Goal: Book appointment/travel/reservation

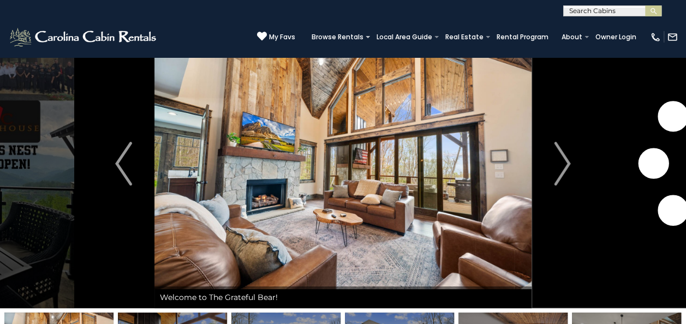
scroll to position [55, 0]
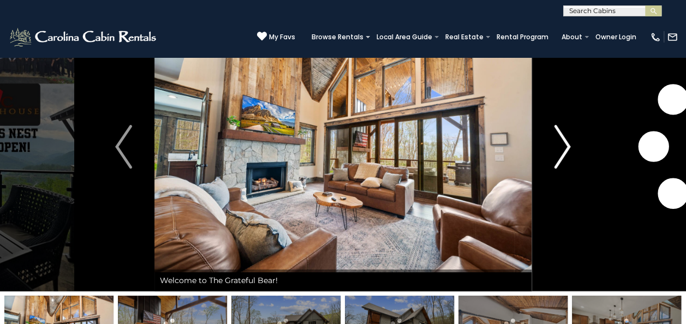
click at [566, 146] on img "Next" at bounding box center [562, 147] width 16 height 44
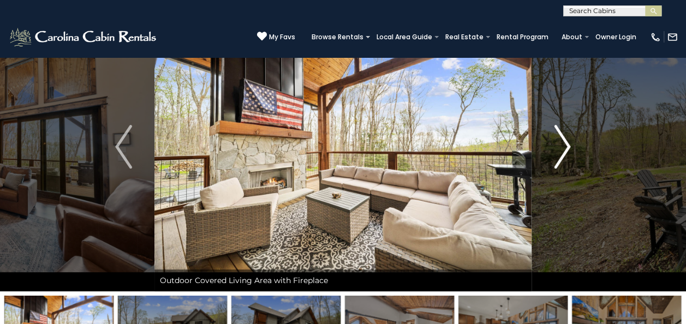
click at [566, 146] on img "Next" at bounding box center [562, 147] width 16 height 44
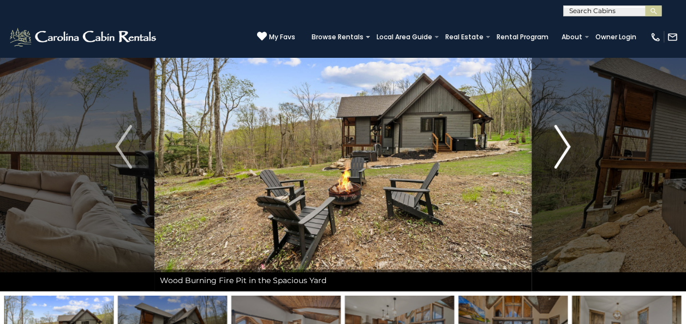
click at [566, 146] on img "Next" at bounding box center [562, 147] width 16 height 44
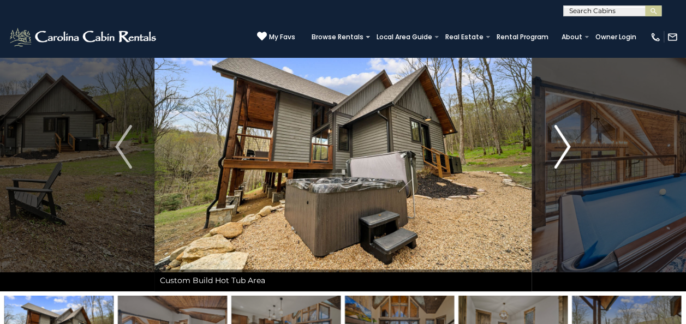
click at [566, 146] on img "Next" at bounding box center [562, 147] width 16 height 44
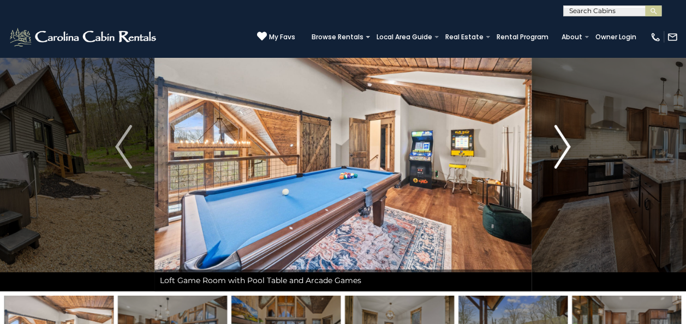
click at [566, 146] on img "Next" at bounding box center [562, 147] width 16 height 44
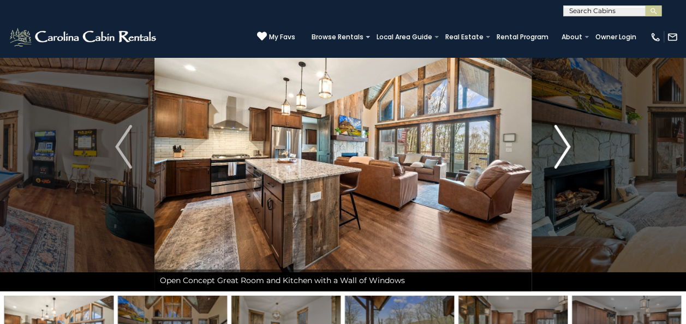
click at [566, 146] on img "Next" at bounding box center [562, 147] width 16 height 44
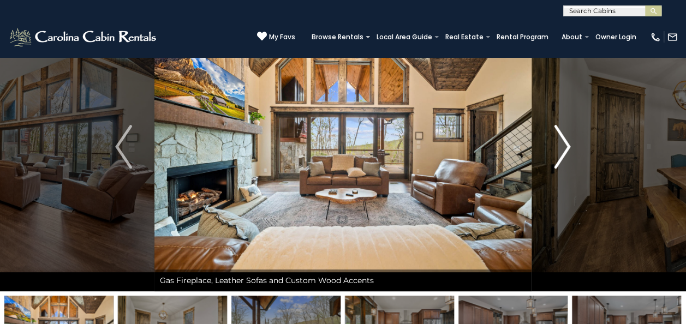
click at [567, 146] on img "Next" at bounding box center [562, 147] width 16 height 44
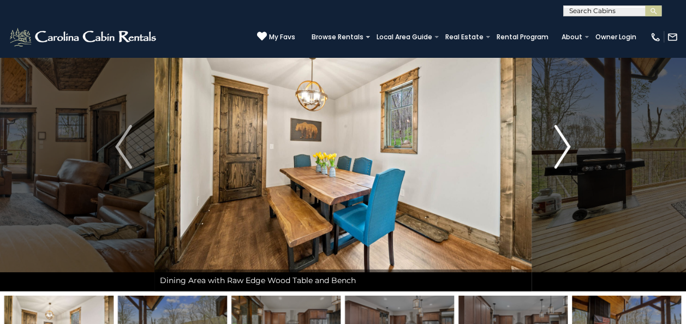
click at [567, 146] on img "Next" at bounding box center [562, 147] width 16 height 44
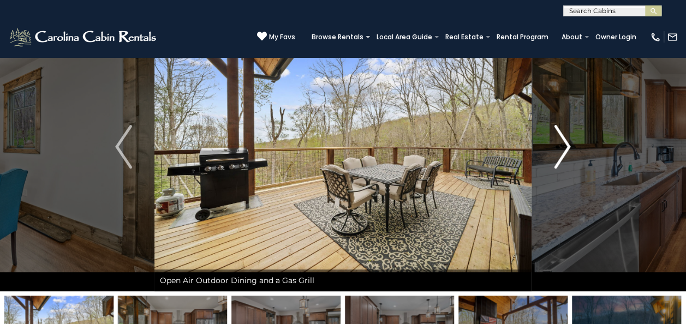
click at [567, 146] on img "Next" at bounding box center [562, 147] width 16 height 44
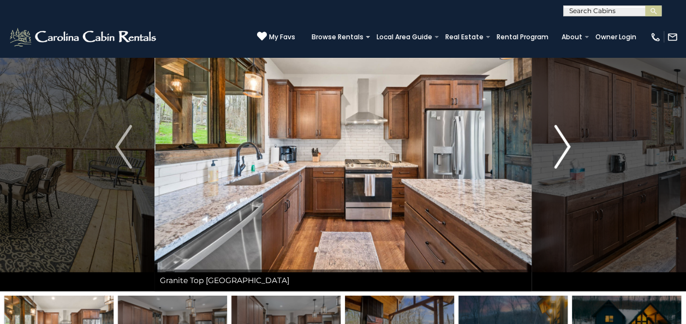
click at [567, 146] on img "Next" at bounding box center [562, 147] width 16 height 44
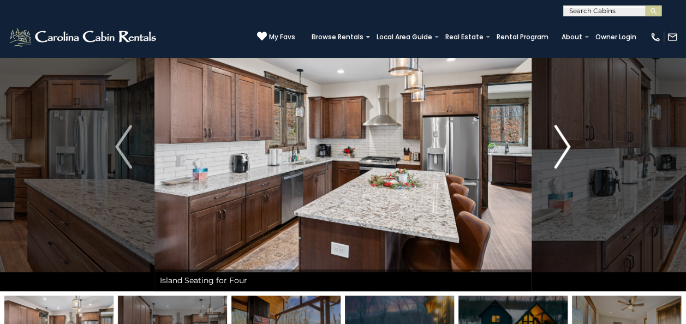
click at [567, 146] on img "Next" at bounding box center [562, 147] width 16 height 44
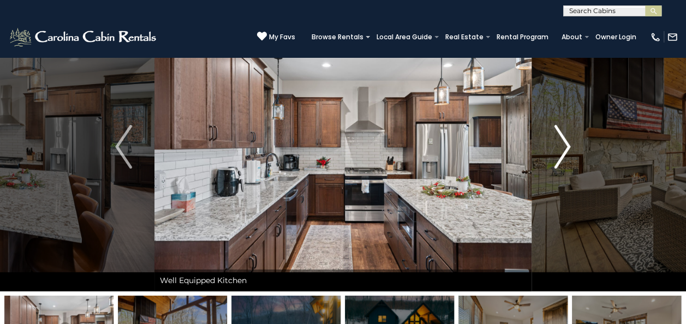
click at [567, 146] on img "Next" at bounding box center [562, 147] width 16 height 44
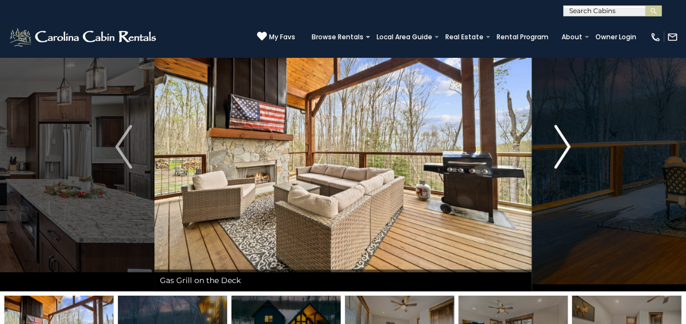
click at [567, 146] on img "Next" at bounding box center [562, 147] width 16 height 44
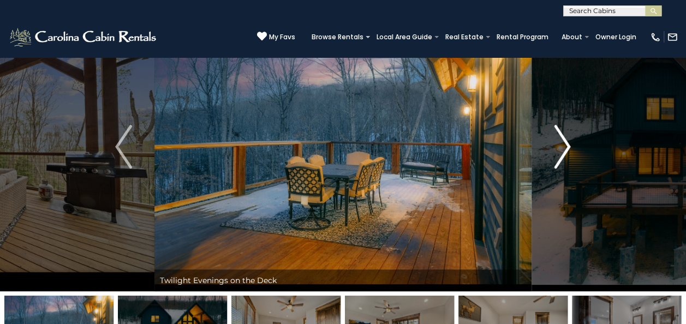
click at [567, 146] on img "Next" at bounding box center [562, 147] width 16 height 44
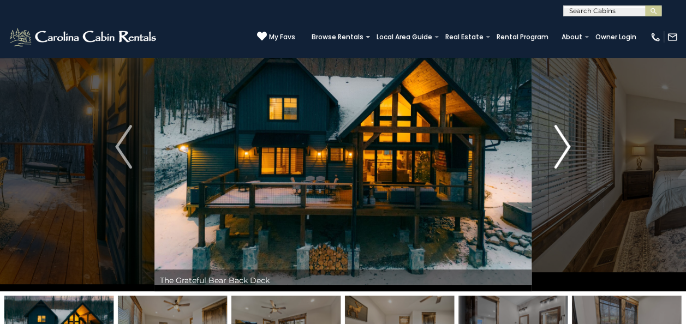
click at [567, 146] on img "Next" at bounding box center [562, 147] width 16 height 44
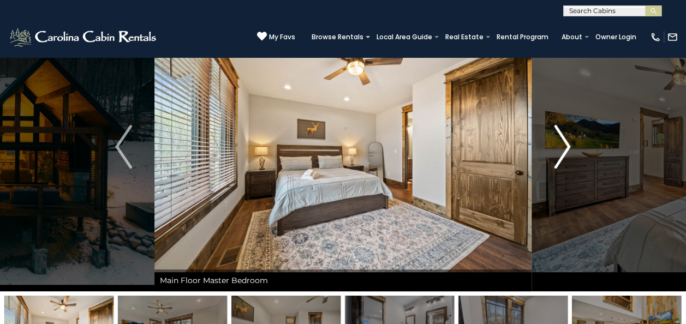
click at [568, 146] on img "Next" at bounding box center [562, 147] width 16 height 44
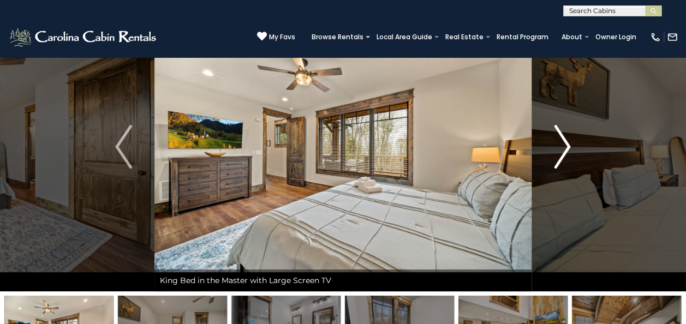
click at [568, 146] on img "Next" at bounding box center [562, 147] width 16 height 44
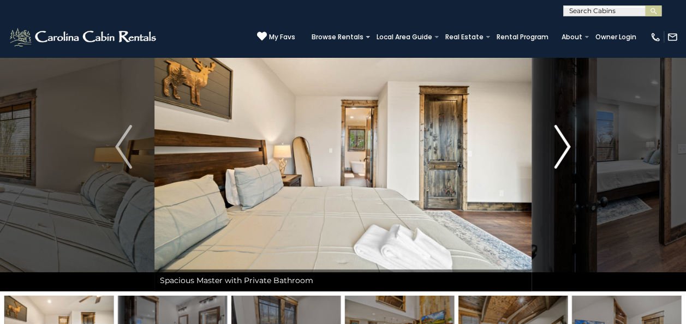
click at [568, 146] on img "Next" at bounding box center [562, 147] width 16 height 44
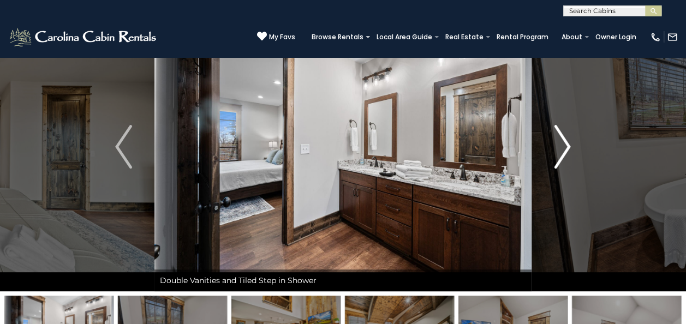
click at [568, 146] on img "Next" at bounding box center [562, 147] width 16 height 44
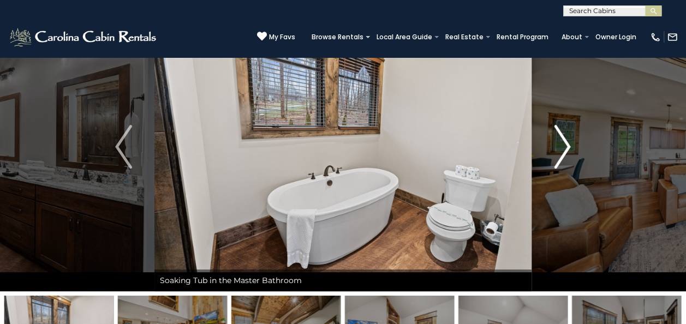
click at [568, 146] on img "Next" at bounding box center [562, 147] width 16 height 44
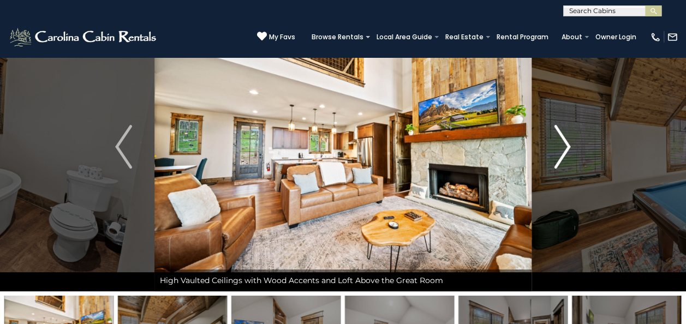
click at [568, 146] on img "Next" at bounding box center [562, 147] width 16 height 44
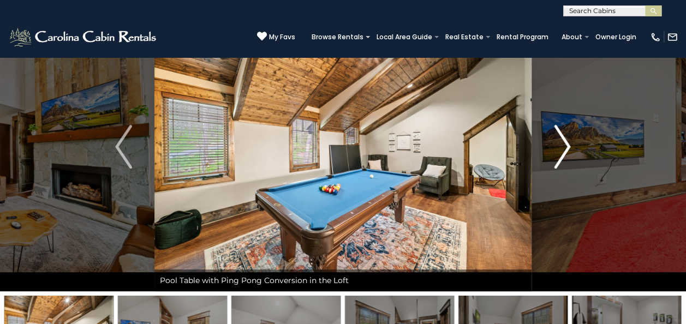
click at [568, 146] on img "Next" at bounding box center [562, 147] width 16 height 44
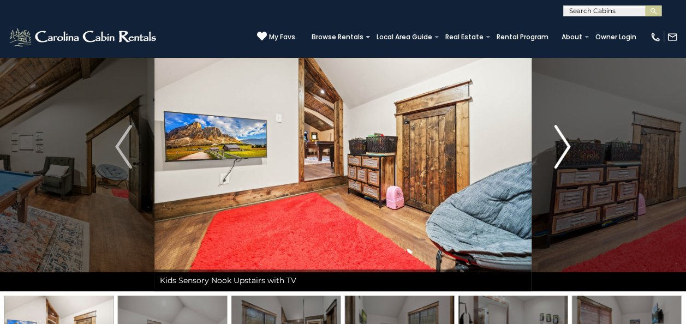
click at [568, 146] on img "Next" at bounding box center [562, 147] width 16 height 44
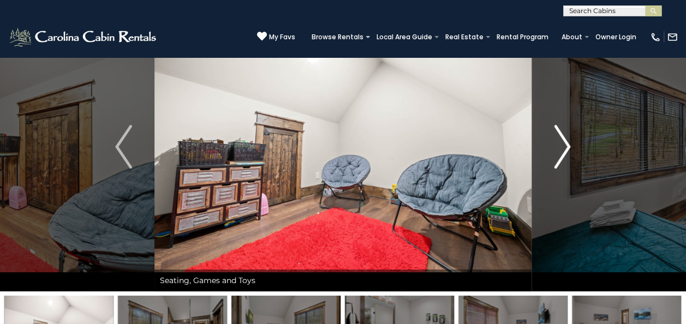
click at [568, 146] on img "Next" at bounding box center [562, 147] width 16 height 44
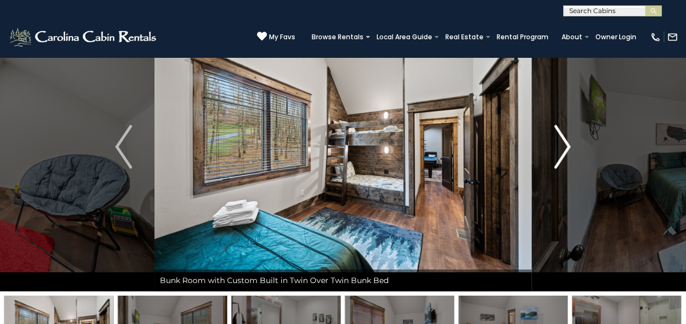
click at [568, 146] on img "Next" at bounding box center [562, 147] width 16 height 44
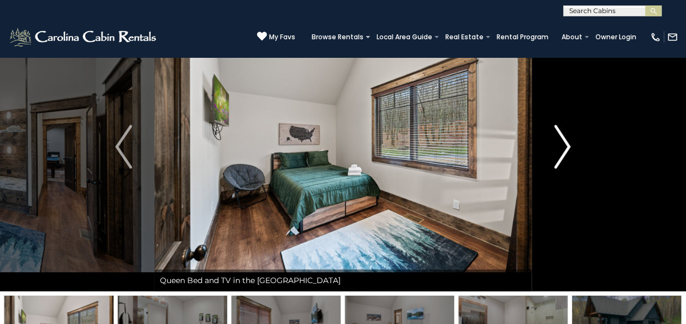
click at [568, 146] on img "Next" at bounding box center [562, 147] width 16 height 44
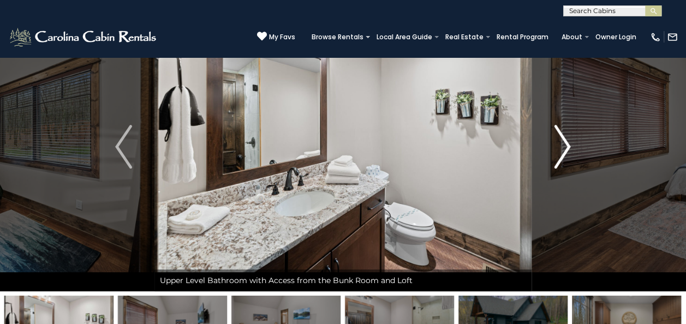
click at [568, 146] on img "Next" at bounding box center [562, 147] width 16 height 44
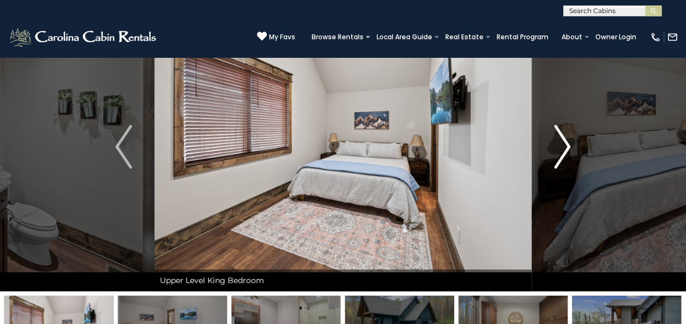
click at [568, 146] on img "Next" at bounding box center [562, 147] width 16 height 44
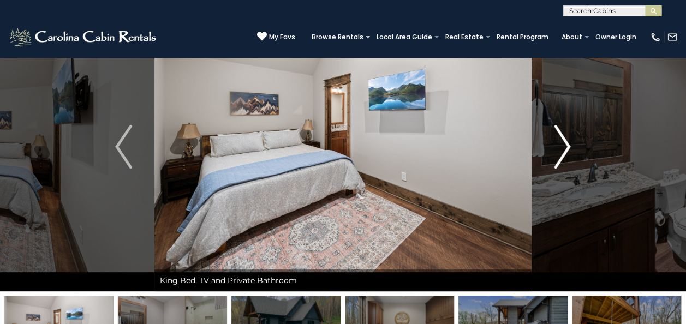
click at [568, 146] on img "Next" at bounding box center [562, 147] width 16 height 44
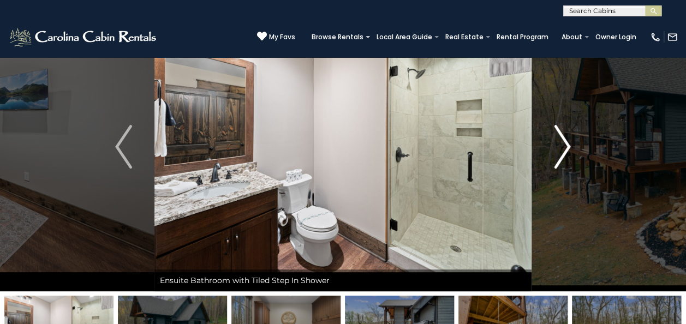
click at [568, 146] on img "Next" at bounding box center [562, 147] width 16 height 44
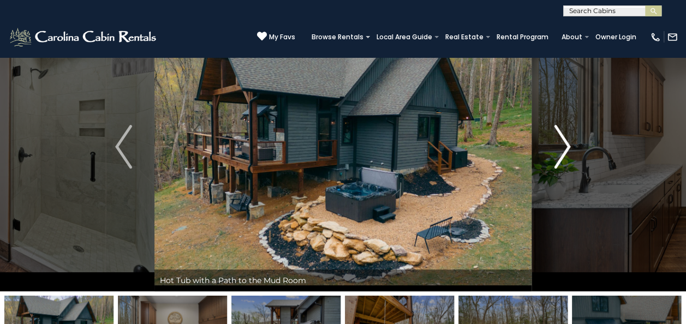
click at [568, 146] on img "Next" at bounding box center [562, 147] width 16 height 44
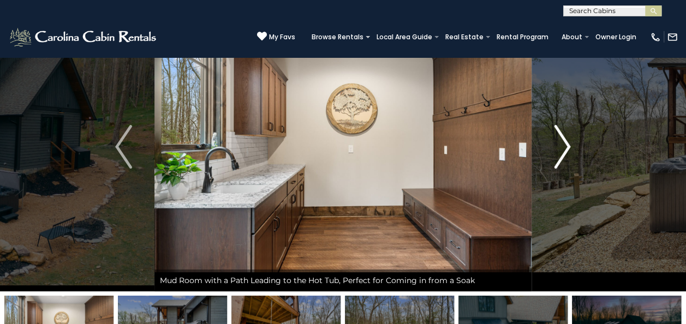
click at [568, 146] on img "Next" at bounding box center [562, 147] width 16 height 44
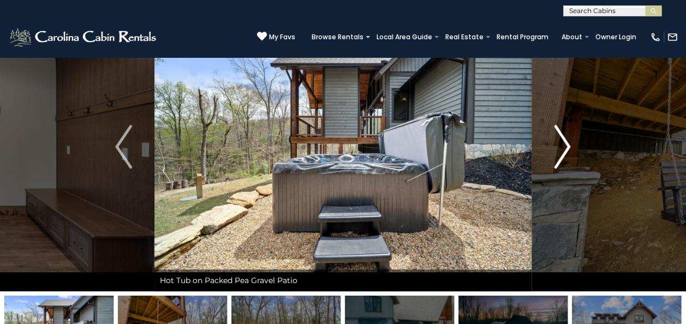
click at [568, 146] on img "Next" at bounding box center [562, 147] width 16 height 44
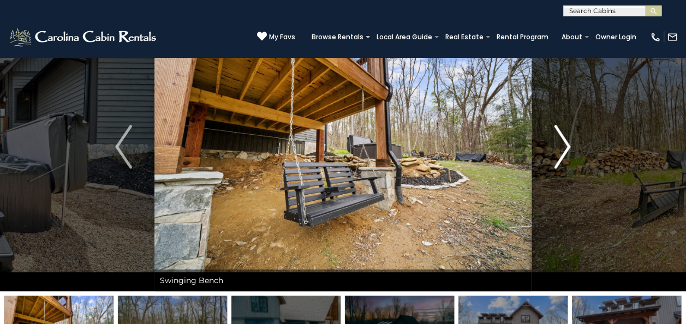
click at [568, 146] on img "Next" at bounding box center [562, 147] width 16 height 44
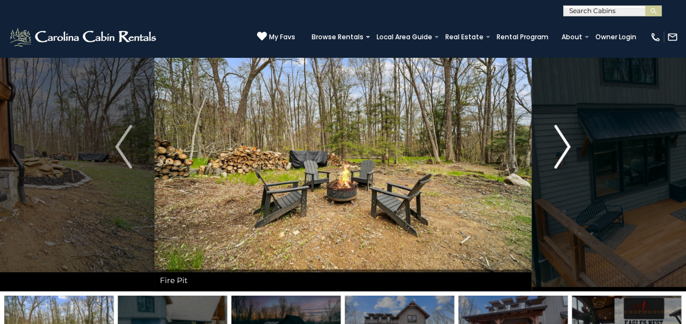
click at [568, 146] on img "Next" at bounding box center [562, 147] width 16 height 44
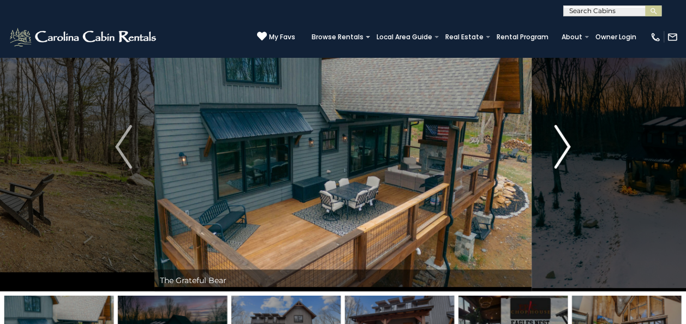
click at [568, 146] on img "Next" at bounding box center [562, 147] width 16 height 44
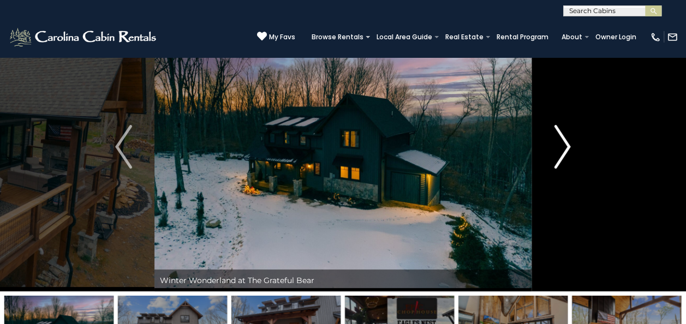
click at [568, 146] on img "Next" at bounding box center [562, 147] width 16 height 44
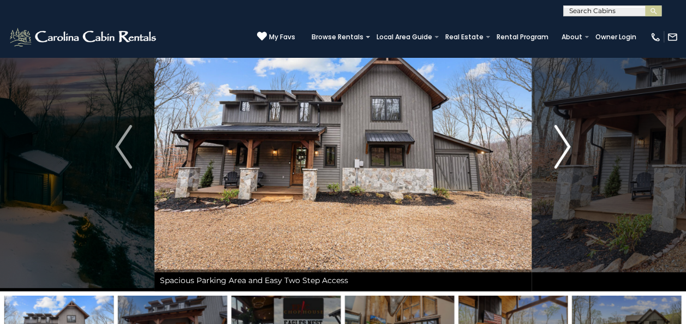
click at [568, 146] on img "Next" at bounding box center [562, 147] width 16 height 44
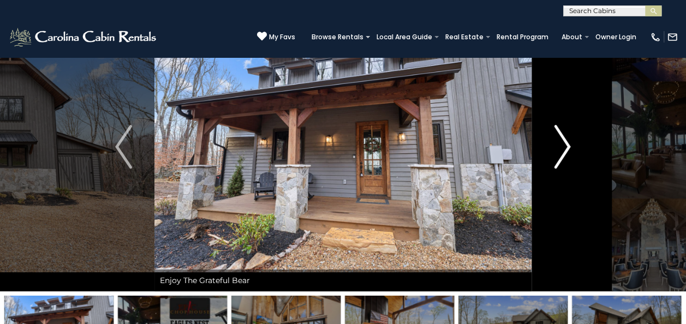
click at [568, 146] on img "Next" at bounding box center [562, 147] width 16 height 44
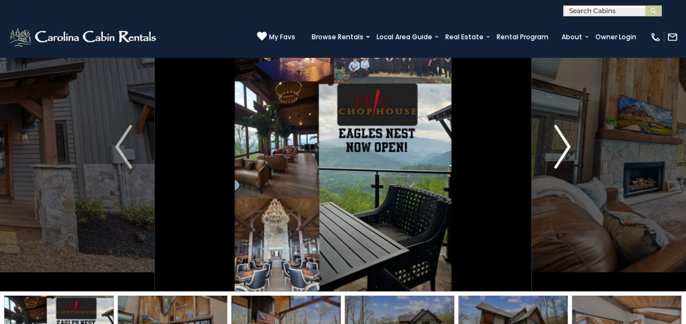
click at [568, 146] on img "Next" at bounding box center [562, 147] width 16 height 44
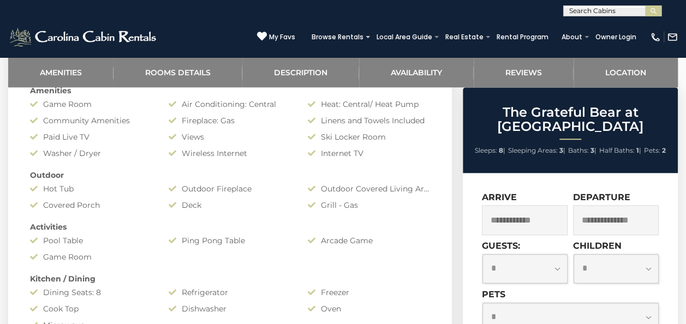
scroll to position [546, 0]
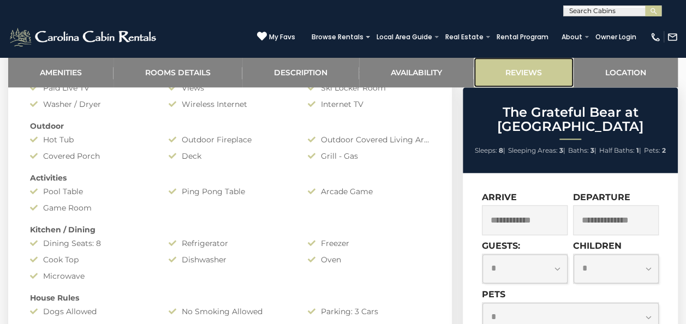
click at [528, 72] on link "Reviews" at bounding box center [524, 72] width 100 height 30
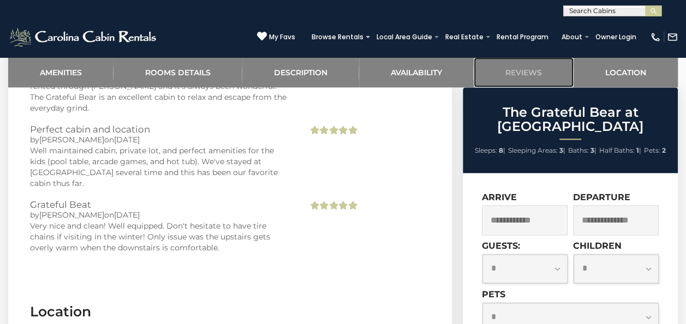
scroll to position [2678, 0]
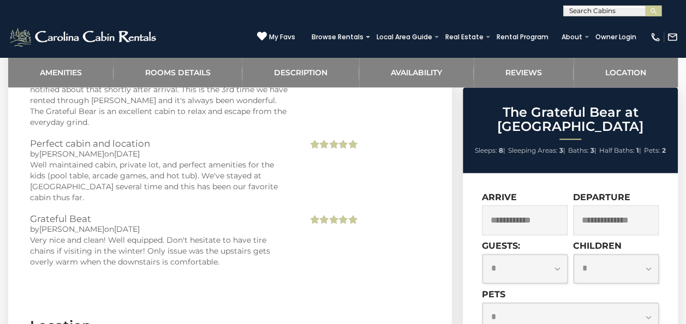
click at [528, 205] on input "text" at bounding box center [525, 220] width 86 height 30
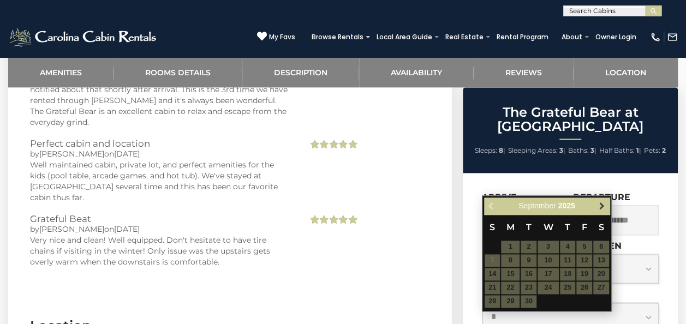
click at [601, 202] on span "Next" at bounding box center [601, 206] width 9 height 9
click at [603, 204] on span "Next" at bounding box center [601, 206] width 9 height 9
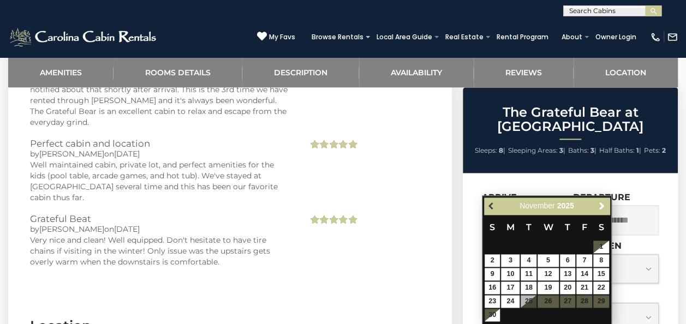
click at [489, 206] on span "Previous" at bounding box center [491, 206] width 9 height 9
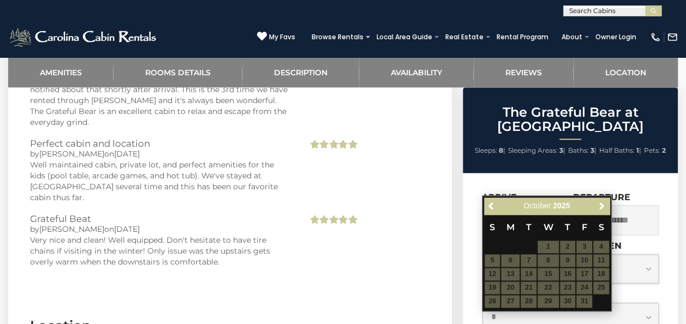
click at [567, 273] on table "S M T W T F S 1 2 3 4 5 6 7 8 9 10 11 12 13 14 15 16 17 18 19 20 21 22 23 24 25…" at bounding box center [546, 261] width 125 height 94
click at [491, 206] on span "Previous" at bounding box center [491, 206] width 9 height 9
click at [490, 206] on div "Previous Next September 2025" at bounding box center [546, 205] width 125 height 17
click at [603, 202] on span "Next" at bounding box center [601, 206] width 9 height 9
click at [601, 205] on span "Next" at bounding box center [601, 206] width 9 height 9
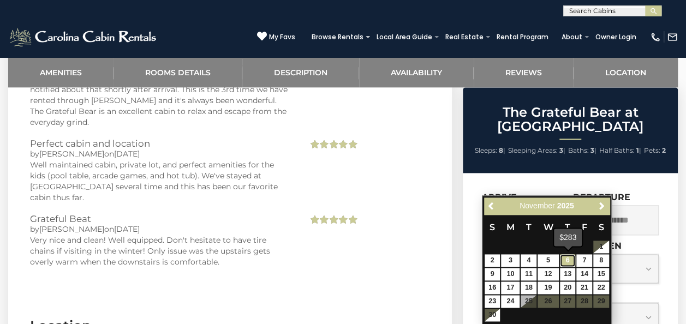
click at [564, 264] on link "6" at bounding box center [568, 260] width 16 height 13
type input "**********"
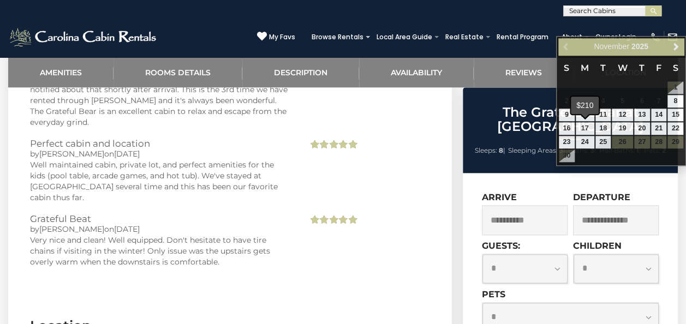
click at [582, 117] on span at bounding box center [584, 115] width 9 height 4
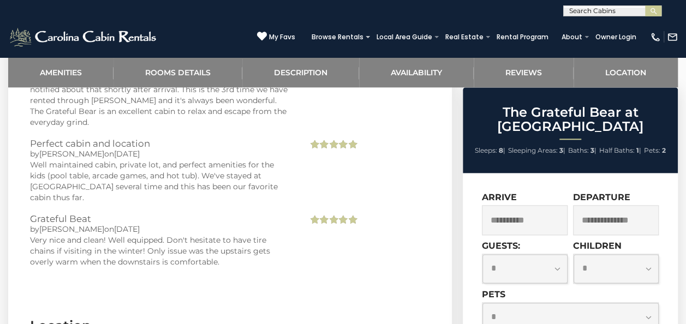
click at [590, 205] on input "text" at bounding box center [616, 220] width 86 height 30
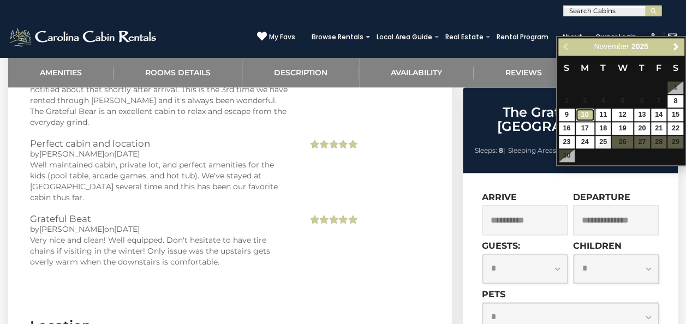
click at [582, 114] on link "10" at bounding box center [585, 115] width 19 height 13
type input "**********"
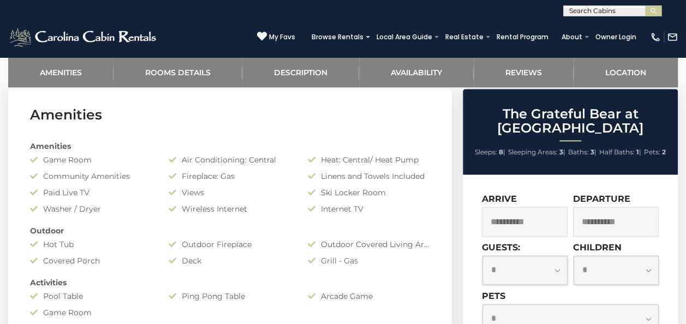
scroll to position [0, 0]
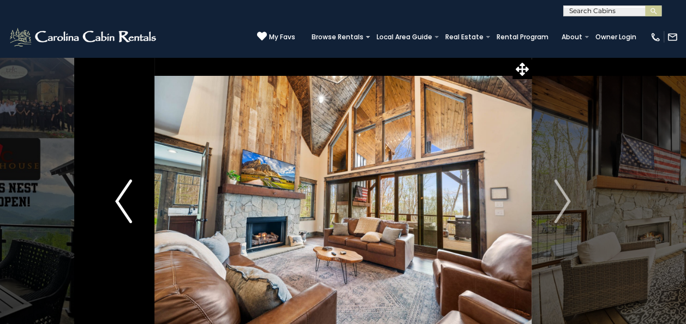
click at [119, 201] on img "Previous" at bounding box center [123, 201] width 16 height 44
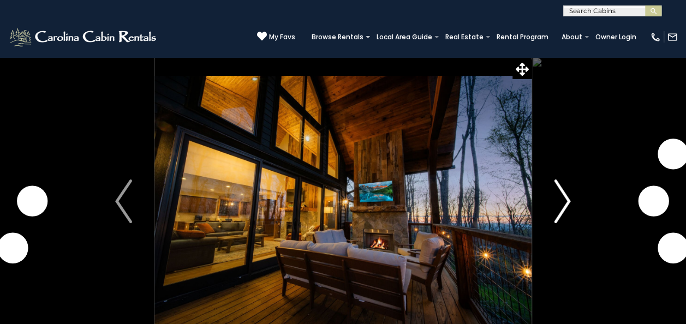
click at [568, 205] on img "Next" at bounding box center [562, 201] width 16 height 44
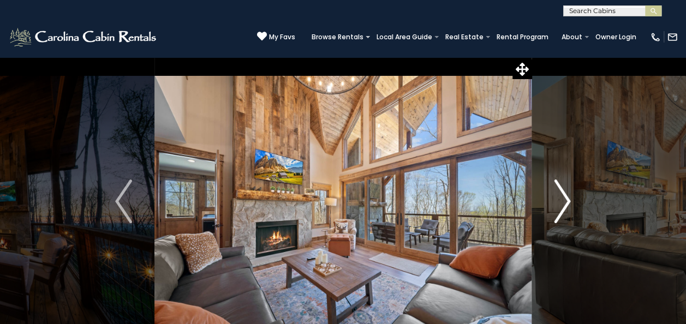
click at [568, 205] on img "Next" at bounding box center [562, 201] width 16 height 44
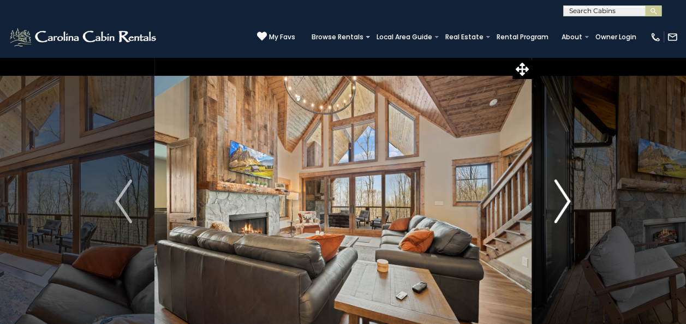
click at [568, 205] on img "Next" at bounding box center [562, 201] width 16 height 44
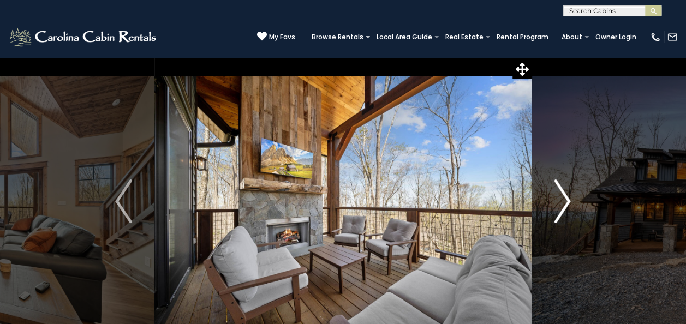
click at [568, 205] on img "Next" at bounding box center [562, 201] width 16 height 44
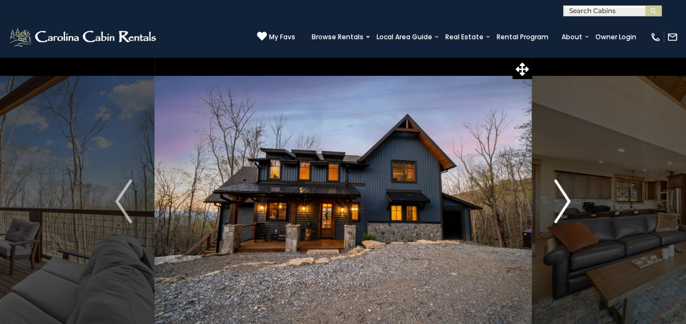
click at [568, 205] on img "Next" at bounding box center [562, 201] width 16 height 44
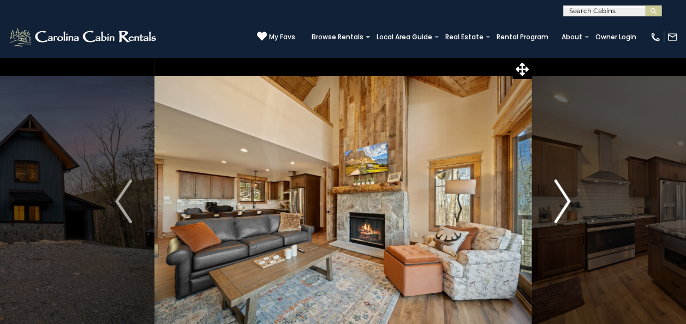
click at [568, 205] on img "Next" at bounding box center [562, 201] width 16 height 44
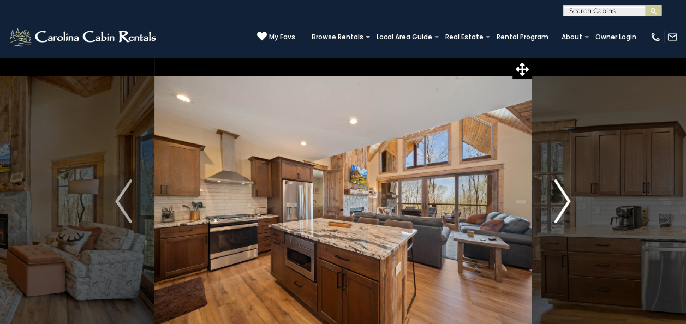
click at [568, 205] on img "Next" at bounding box center [562, 201] width 16 height 44
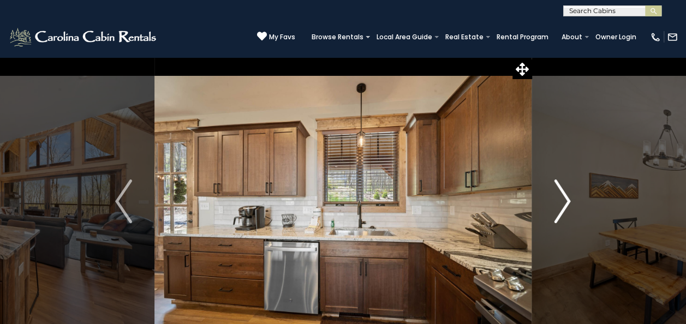
click at [568, 205] on img "Next" at bounding box center [562, 201] width 16 height 44
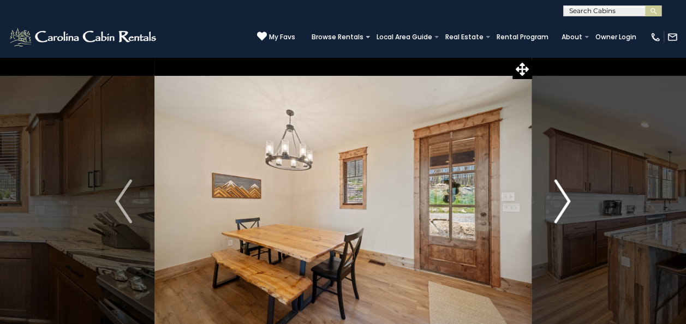
click at [568, 205] on img "Next" at bounding box center [562, 201] width 16 height 44
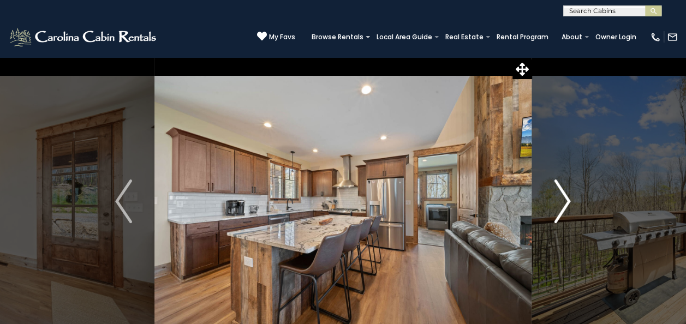
click at [568, 205] on img "Next" at bounding box center [562, 201] width 16 height 44
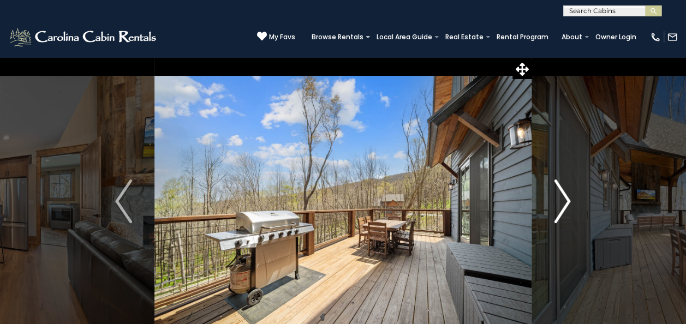
click at [568, 205] on img "Next" at bounding box center [562, 201] width 16 height 44
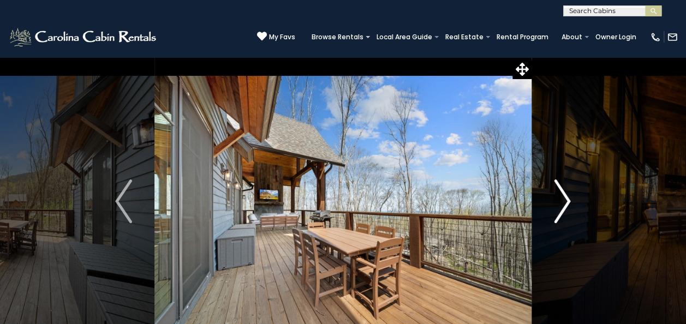
click at [568, 205] on img "Next" at bounding box center [562, 201] width 16 height 44
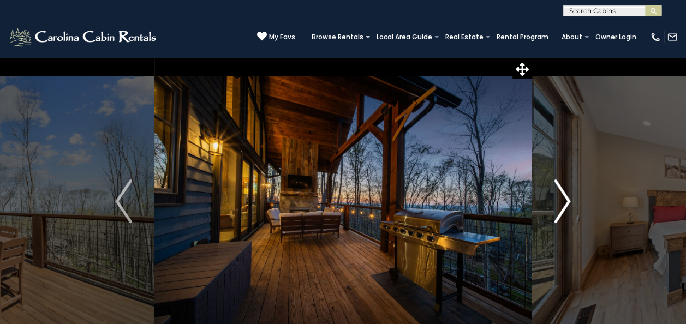
click at [568, 205] on img "Next" at bounding box center [562, 201] width 16 height 44
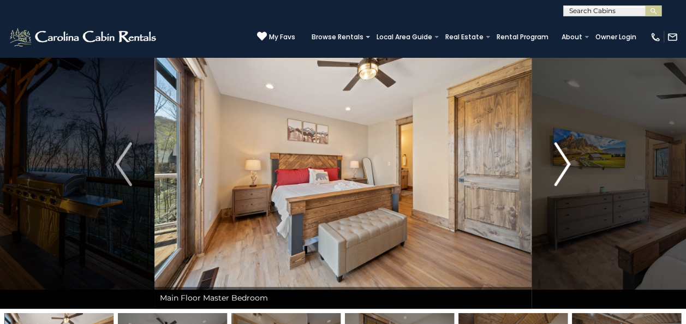
scroll to position [55, 0]
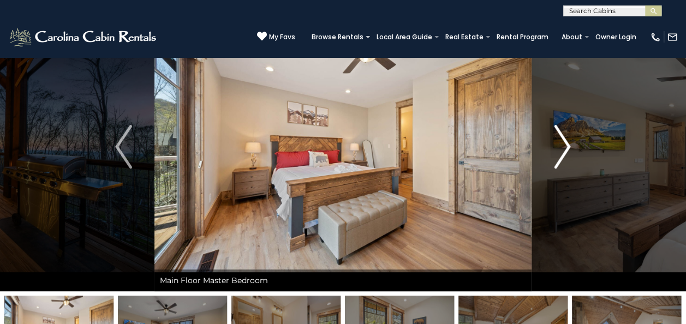
click at [567, 146] on img "Next" at bounding box center [562, 147] width 16 height 44
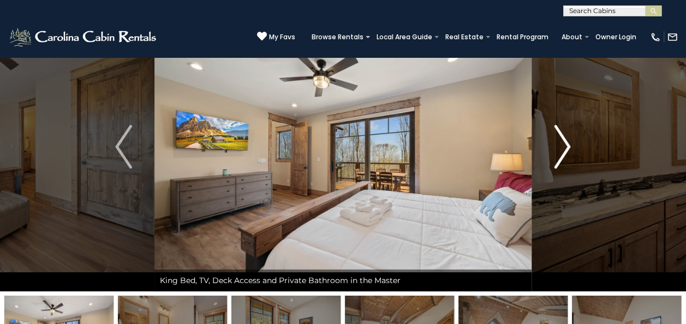
click at [564, 146] on img "Next" at bounding box center [562, 147] width 16 height 44
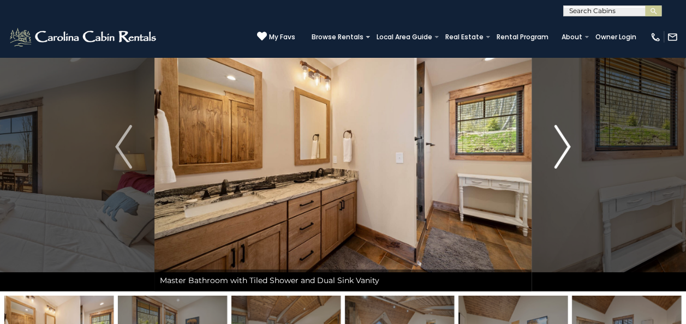
click at [564, 146] on img "Next" at bounding box center [562, 147] width 16 height 44
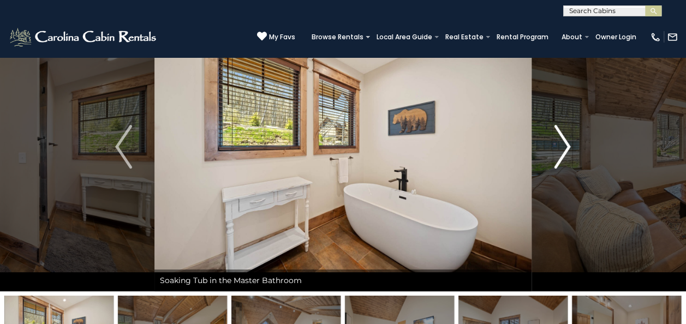
click at [564, 146] on img "Next" at bounding box center [562, 147] width 16 height 44
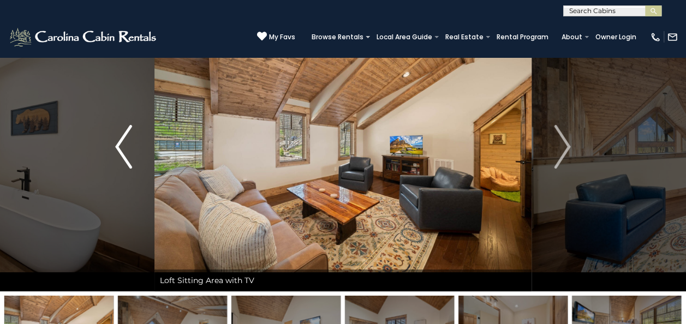
click at [111, 143] on button "Previous" at bounding box center [123, 146] width 61 height 289
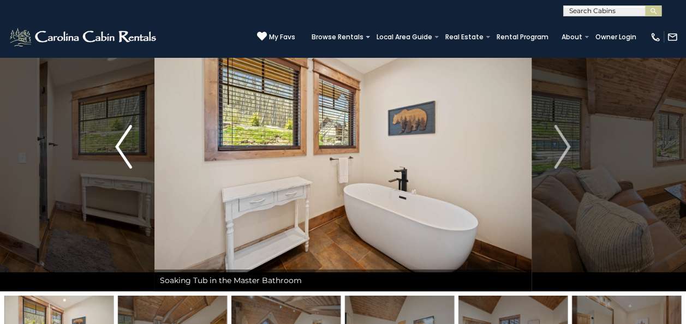
click at [111, 143] on button "Previous" at bounding box center [123, 146] width 61 height 289
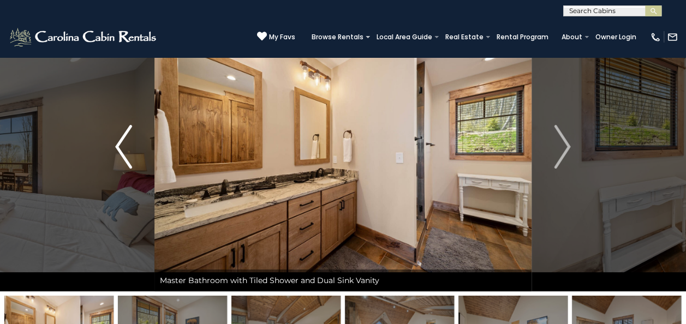
click at [111, 143] on button "Previous" at bounding box center [123, 146] width 61 height 289
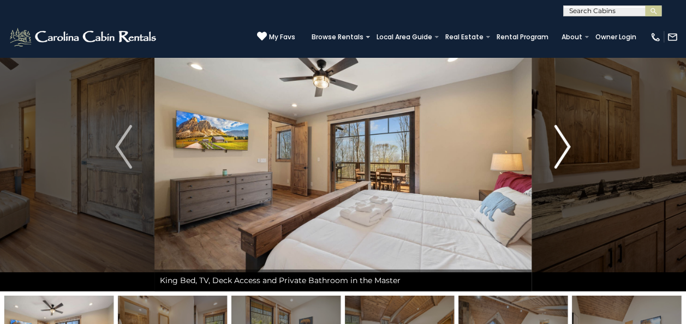
click at [565, 141] on img "Next" at bounding box center [562, 147] width 16 height 44
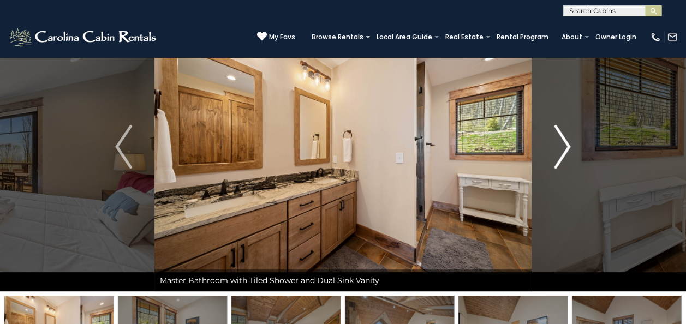
click at [565, 141] on img "Next" at bounding box center [562, 147] width 16 height 44
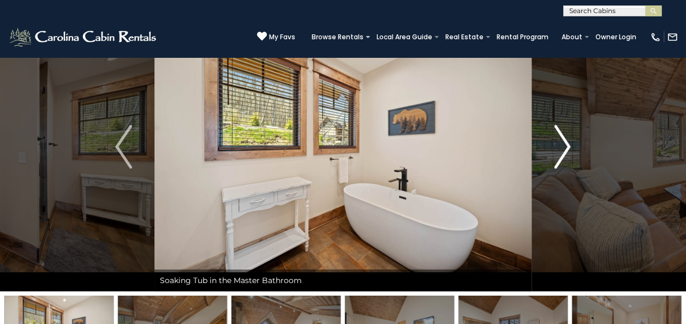
click at [565, 141] on img "Next" at bounding box center [562, 147] width 16 height 44
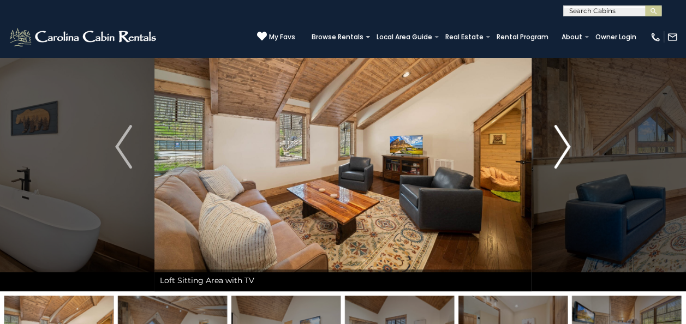
click at [565, 141] on img "Next" at bounding box center [562, 147] width 16 height 44
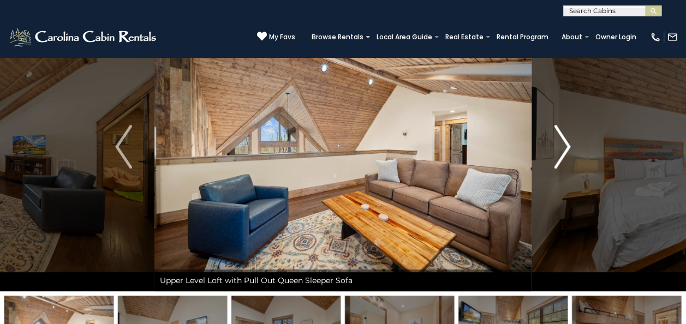
click at [565, 141] on img "Next" at bounding box center [562, 147] width 16 height 44
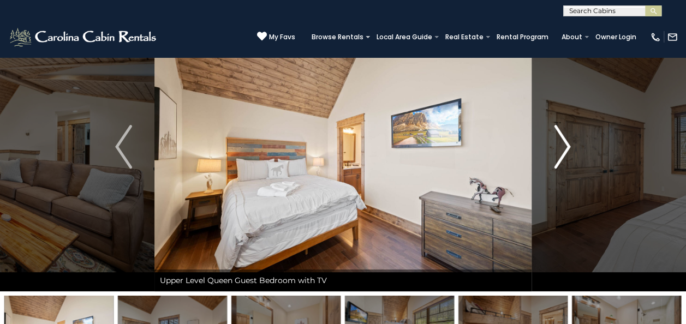
click at [565, 141] on img "Next" at bounding box center [562, 147] width 16 height 44
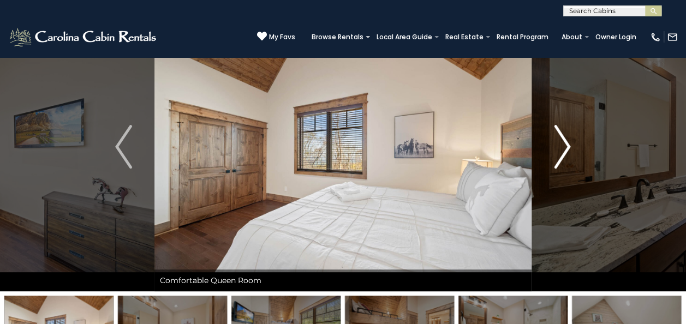
click at [565, 141] on img "Next" at bounding box center [562, 147] width 16 height 44
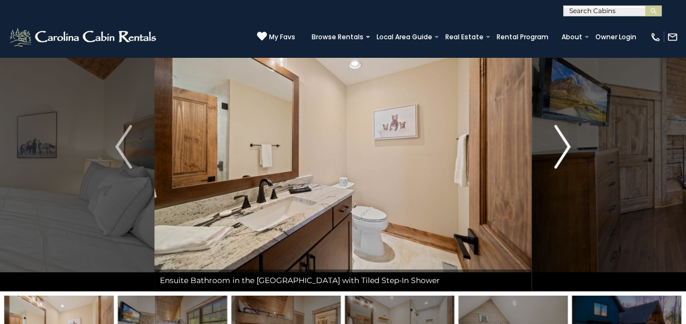
click at [565, 141] on img "Next" at bounding box center [562, 147] width 16 height 44
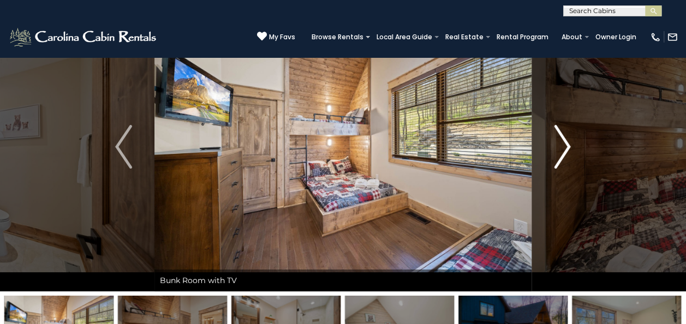
click at [565, 141] on img "Next" at bounding box center [562, 147] width 16 height 44
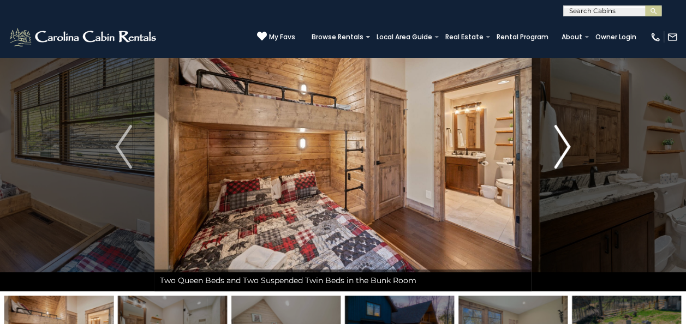
click at [565, 141] on img "Next" at bounding box center [562, 147] width 16 height 44
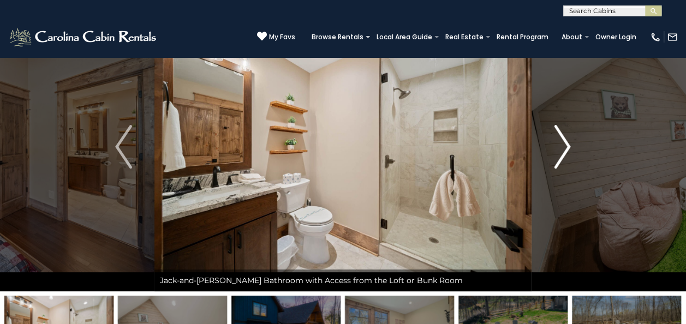
click at [565, 141] on img "Next" at bounding box center [562, 147] width 16 height 44
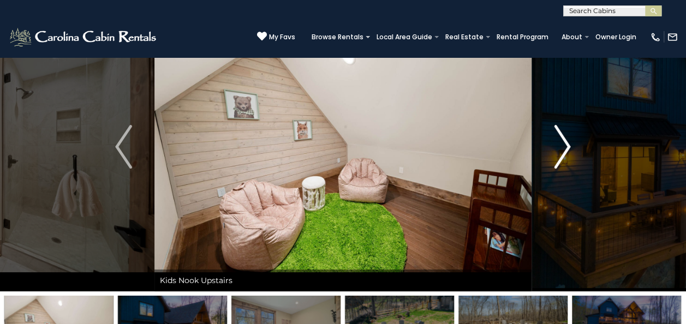
click at [565, 141] on img "Next" at bounding box center [562, 147] width 16 height 44
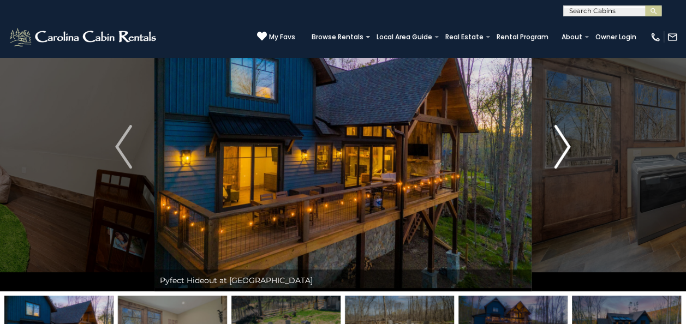
click at [565, 141] on img "Next" at bounding box center [562, 147] width 16 height 44
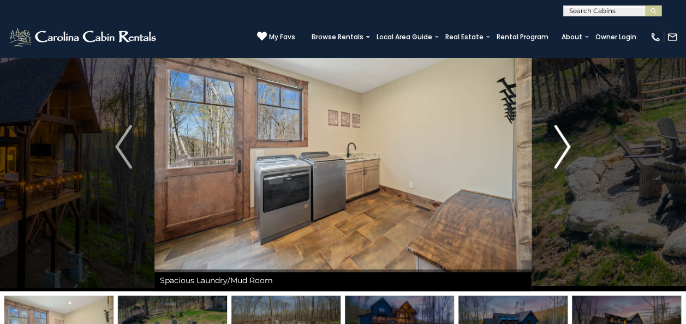
click at [563, 140] on img "Next" at bounding box center [562, 147] width 16 height 44
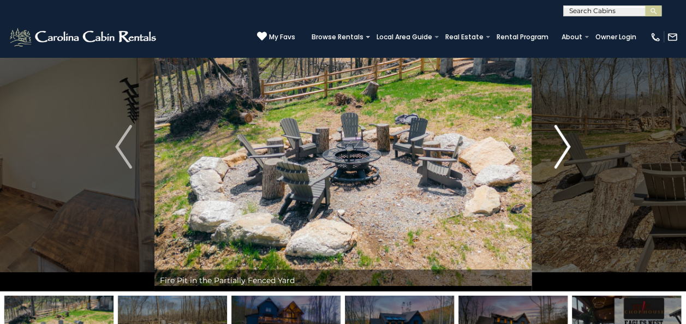
click at [563, 140] on img "Next" at bounding box center [562, 147] width 16 height 44
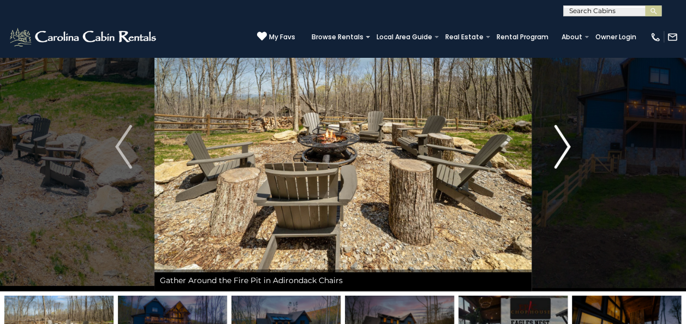
click at [563, 140] on img "Next" at bounding box center [562, 147] width 16 height 44
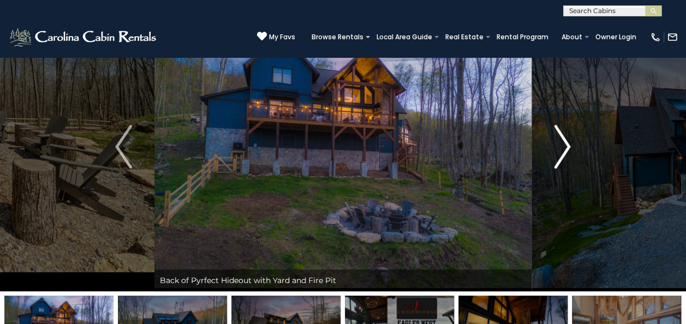
click at [563, 140] on img "Next" at bounding box center [562, 147] width 16 height 44
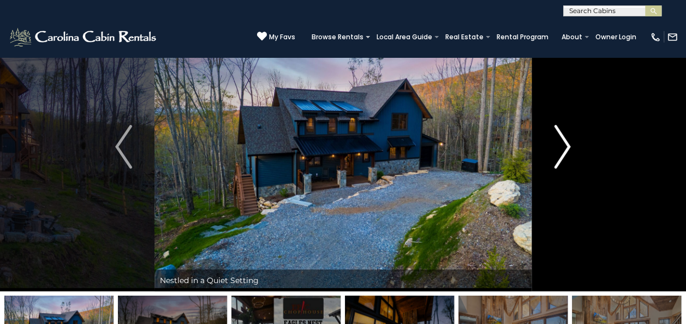
click at [563, 140] on img "Next" at bounding box center [562, 147] width 16 height 44
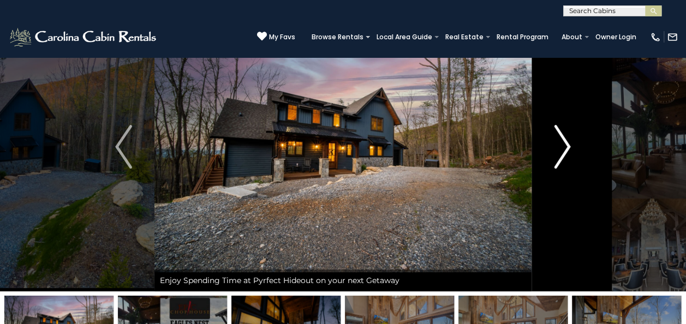
click at [563, 140] on img "Next" at bounding box center [562, 147] width 16 height 44
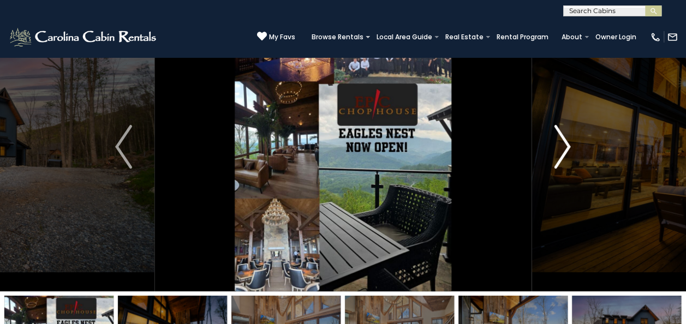
click at [565, 143] on img "Next" at bounding box center [562, 147] width 16 height 44
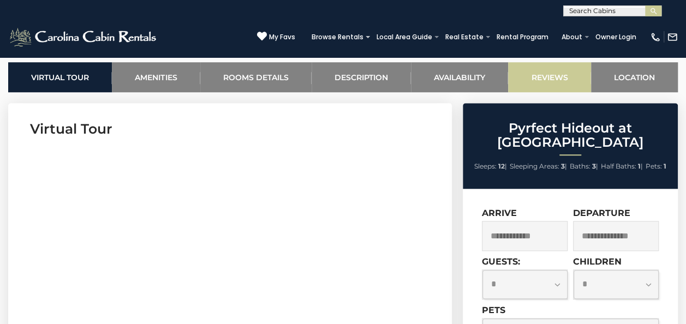
scroll to position [436, 0]
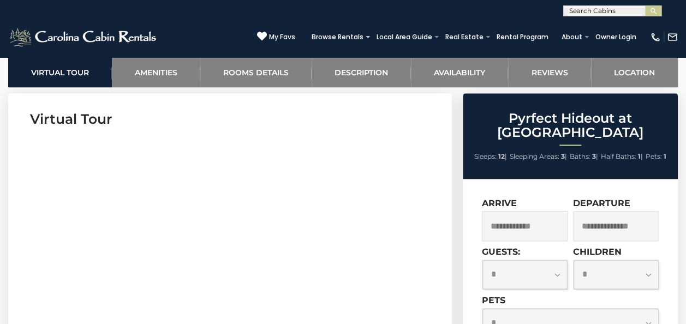
click at [507, 219] on input "text" at bounding box center [525, 226] width 86 height 30
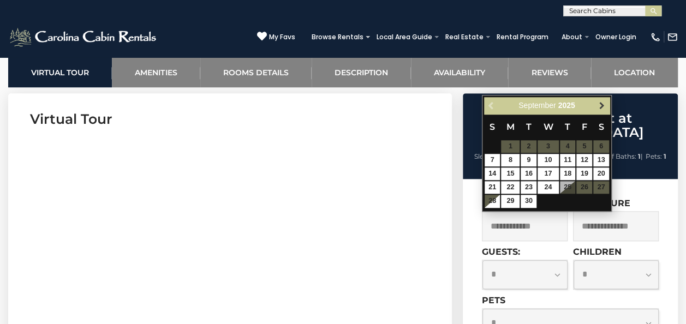
click at [601, 103] on span "Next" at bounding box center [601, 105] width 9 height 9
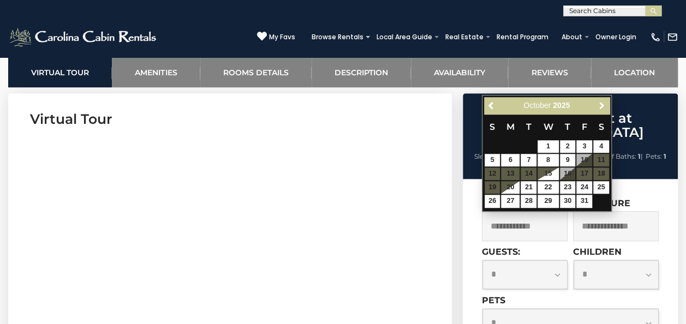
click at [601, 103] on span "Next" at bounding box center [601, 105] width 9 height 9
